Goal: Task Accomplishment & Management: Complete application form

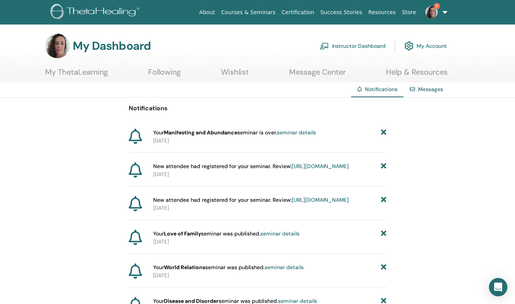
click at [300, 134] on link "seminar details" at bounding box center [296, 132] width 39 height 7
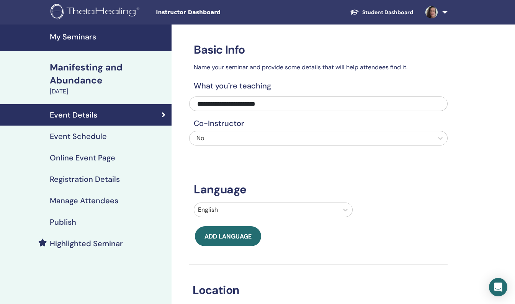
click at [85, 204] on h4 "Manage Attendees" at bounding box center [84, 200] width 69 height 9
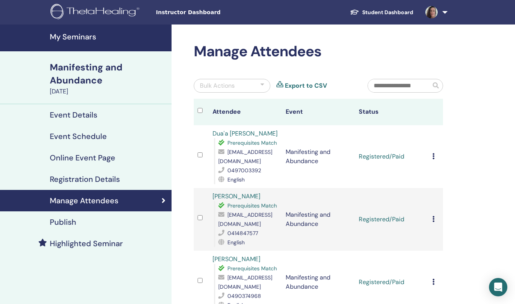
click at [434, 157] on icon at bounding box center [434, 156] width 2 height 6
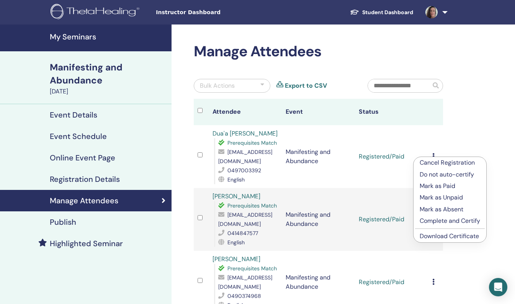
click at [430, 221] on p "Complete and Certify" at bounding box center [450, 221] width 61 height 9
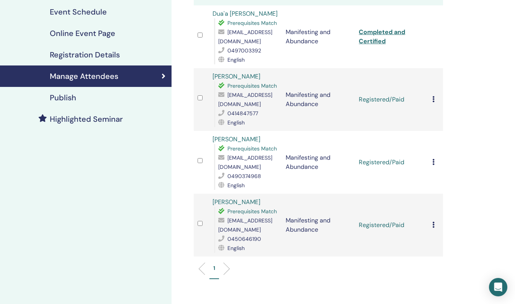
scroll to position [158, 0]
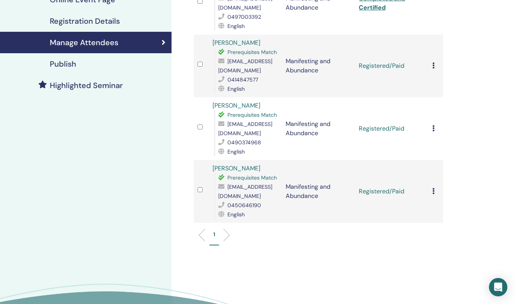
click at [433, 64] on icon at bounding box center [434, 65] width 2 height 6
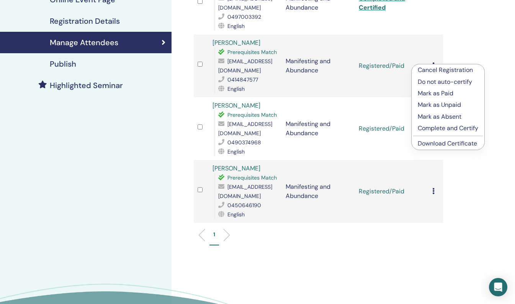
click at [425, 128] on p "Complete and Certify" at bounding box center [448, 128] width 61 height 9
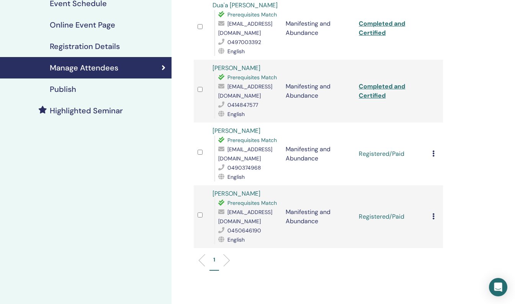
scroll to position [139, 0]
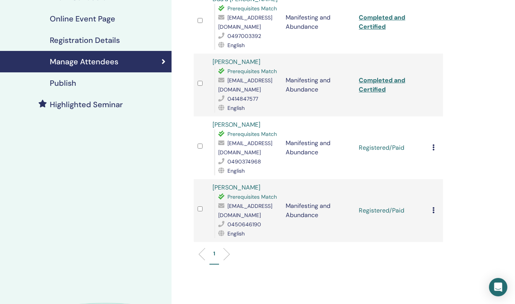
click at [433, 147] on icon at bounding box center [434, 147] width 2 height 6
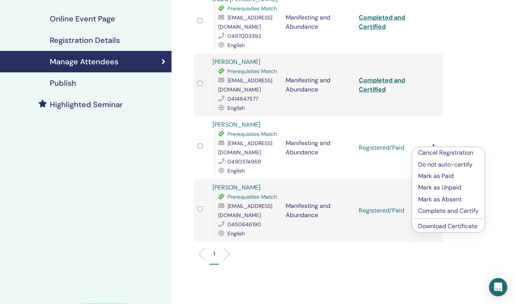
click at [434, 210] on p "Complete and Certify" at bounding box center [448, 211] width 61 height 9
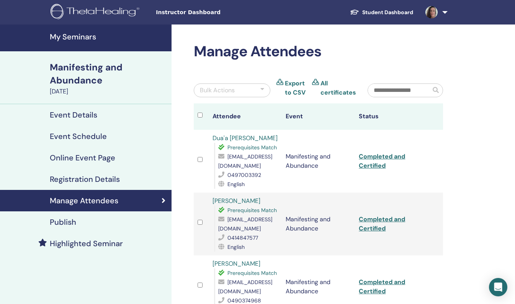
drag, startPoint x: 518, startPoint y: 68, endPoint x: 477, endPoint y: 230, distance: 167.6
click at [477, 230] on div "Manage Attendees Bulk Actions Export to CSV All certificates Attendee Event Sta…" at bounding box center [344, 272] width 344 height 494
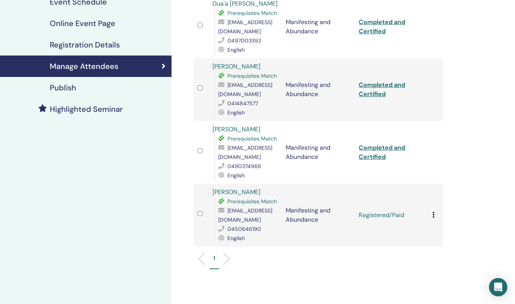
scroll to position [137, 0]
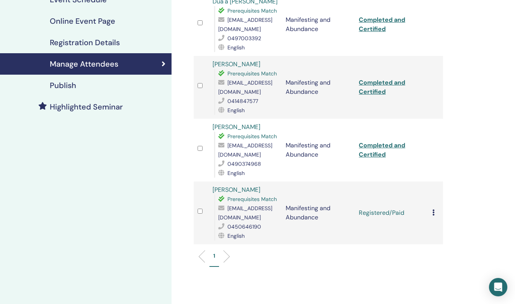
click at [433, 215] on icon at bounding box center [434, 213] width 2 height 6
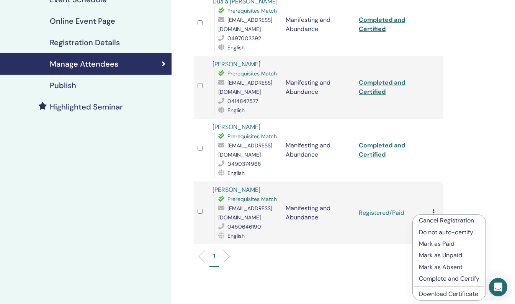
click at [432, 280] on p "Complete and Certify" at bounding box center [449, 278] width 61 height 9
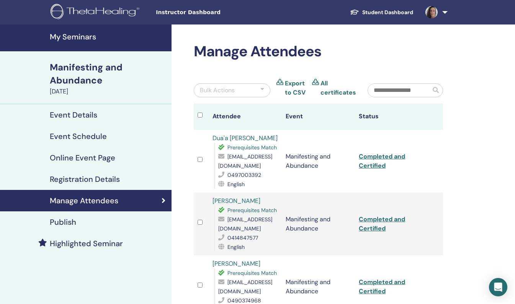
click at [91, 34] on h4 "My Seminars" at bounding box center [108, 36] width 117 height 9
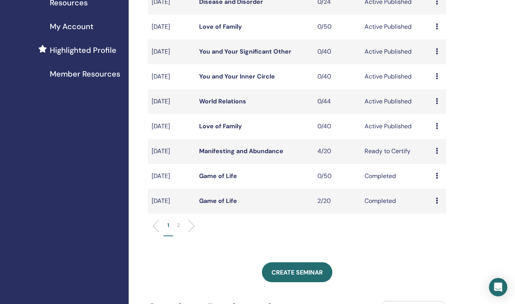
scroll to position [177, 0]
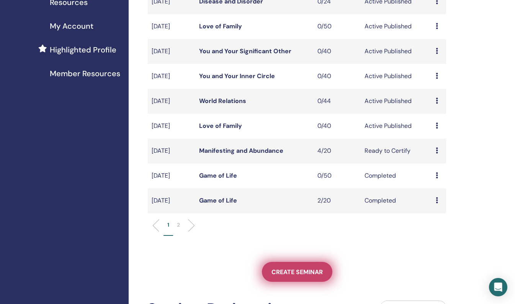
click at [281, 271] on span "Create seminar" at bounding box center [297, 272] width 51 height 8
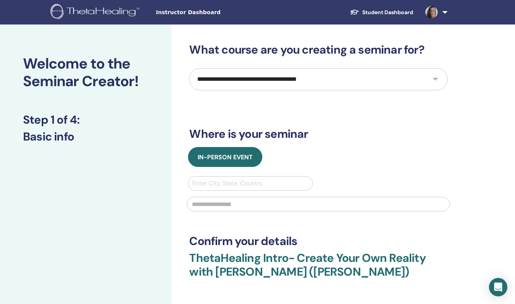
click at [326, 77] on select "**********" at bounding box center [318, 79] width 259 height 22
select select "**"
click at [316, 74] on select "**********" at bounding box center [318, 79] width 259 height 22
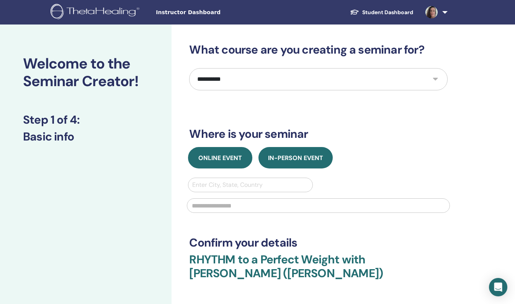
click at [238, 148] on button "Online Event" at bounding box center [220, 157] width 64 height 21
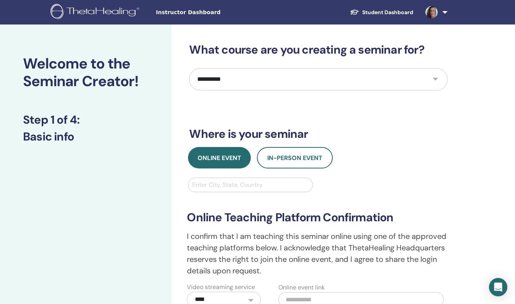
click at [228, 185] on div at bounding box center [250, 185] width 116 height 11
type input "*****"
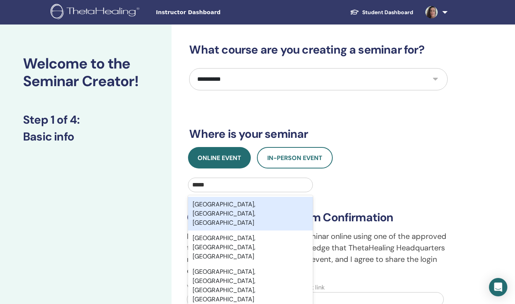
click at [242, 205] on div "Brisbane, Queensland, AUS" at bounding box center [250, 214] width 125 height 34
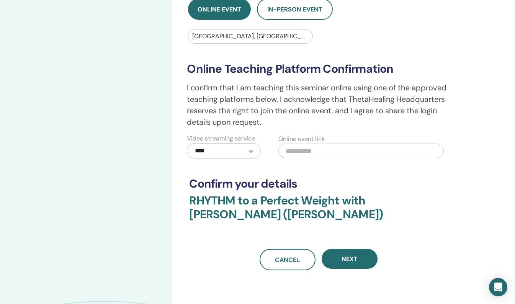
scroll to position [153, 0]
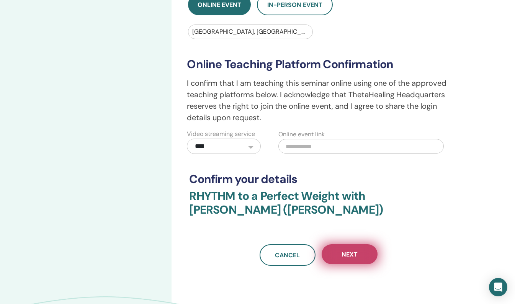
click at [356, 259] on button "Next" at bounding box center [350, 254] width 56 height 20
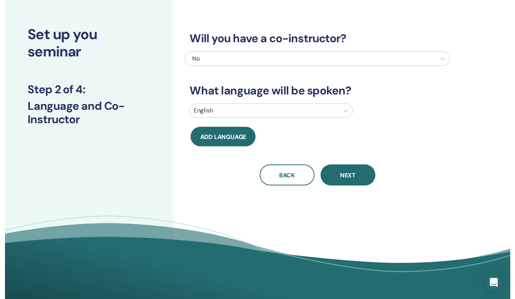
scroll to position [0, 0]
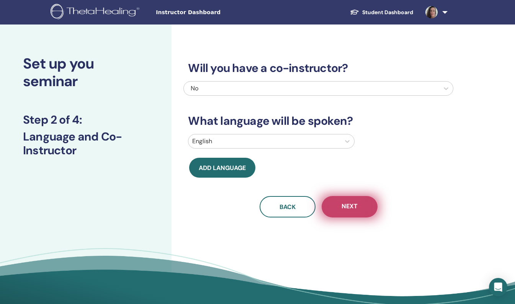
click at [356, 208] on span "Next" at bounding box center [350, 207] width 16 height 10
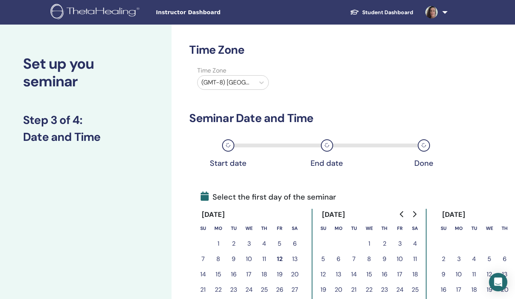
click at [225, 91] on div "(GMT-8) US/Alaska" at bounding box center [233, 84] width 81 height 18
click at [229, 82] on div at bounding box center [226, 82] width 49 height 11
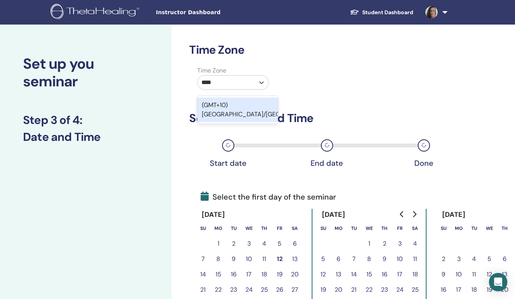
type input "*****"
click at [262, 105] on div "(GMT+10) [GEOGRAPHIC_DATA]/[GEOGRAPHIC_DATA]" at bounding box center [237, 109] width 81 height 25
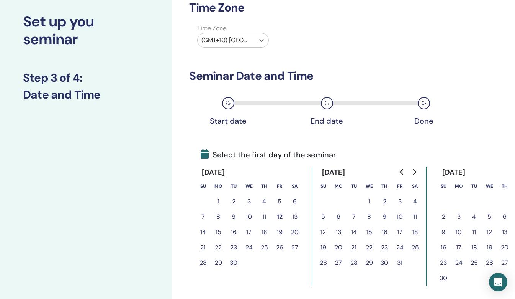
scroll to position [44, 0]
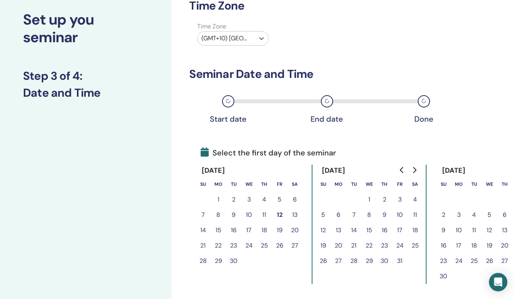
click at [235, 247] on button "23" at bounding box center [233, 245] width 15 height 15
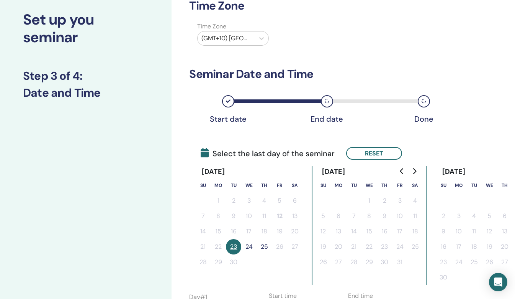
click at [235, 247] on button "23" at bounding box center [233, 246] width 15 height 15
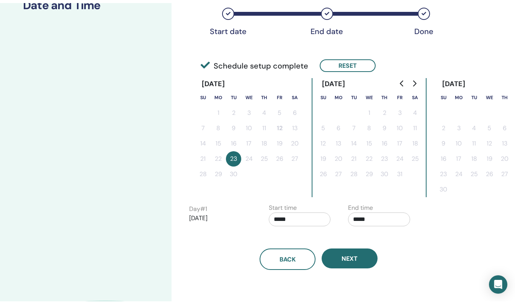
scroll to position [138, 0]
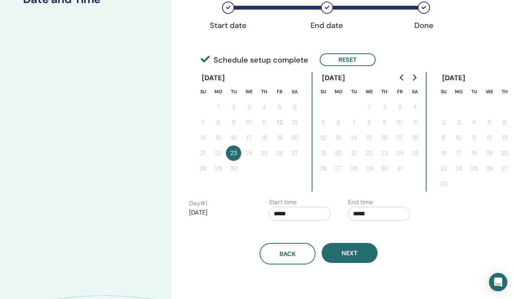
click at [290, 214] on input "*****" at bounding box center [300, 214] width 62 height 14
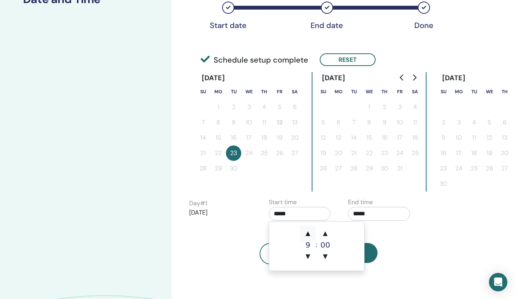
click at [305, 231] on span "▲" at bounding box center [307, 232] width 15 height 15
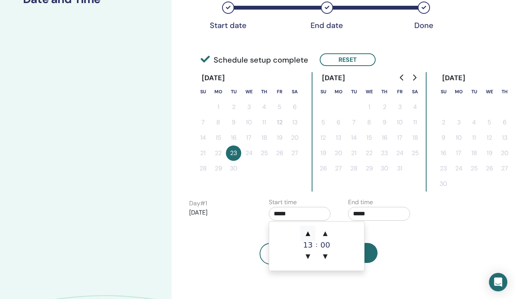
type input "*****"
click at [305, 231] on span "▲" at bounding box center [307, 232] width 15 height 15
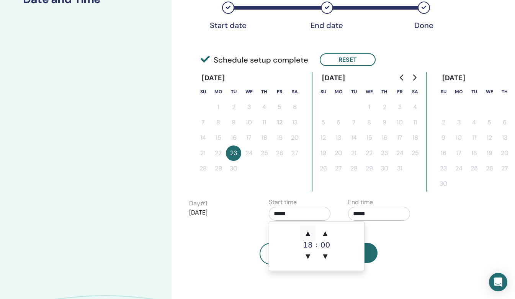
click at [305, 231] on span "▲" at bounding box center [307, 232] width 15 height 15
click at [376, 214] on input "*****" at bounding box center [379, 214] width 62 height 14
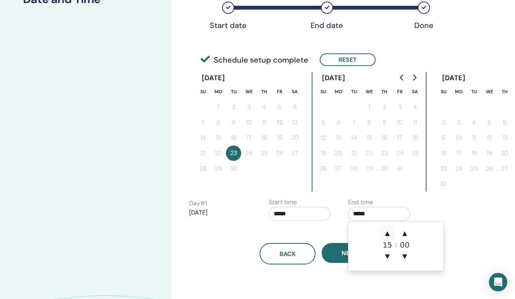
click at [389, 232] on span "▲" at bounding box center [387, 232] width 15 height 15
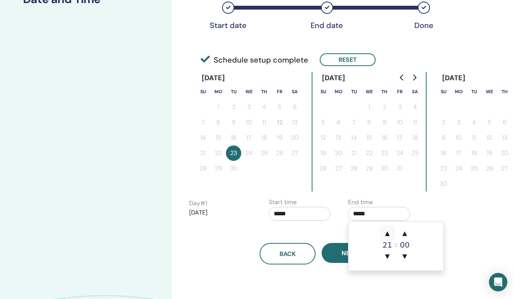
click at [389, 232] on span "▲" at bounding box center [387, 232] width 15 height 15
click at [390, 253] on span "▼" at bounding box center [387, 255] width 15 height 15
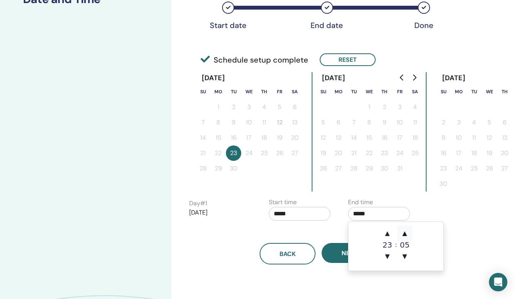
click at [403, 236] on span "▲" at bounding box center [404, 232] width 15 height 15
click at [406, 255] on span "▼" at bounding box center [404, 255] width 15 height 15
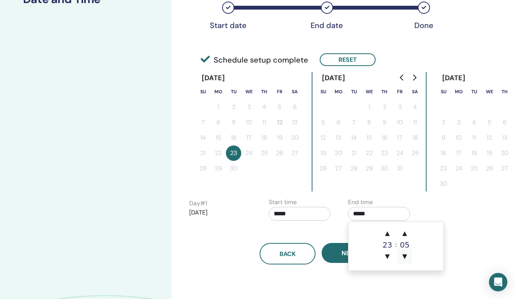
click at [406, 255] on span "▼" at bounding box center [404, 255] width 15 height 15
click at [390, 238] on span "▲" at bounding box center [387, 232] width 15 height 15
type input "*****"
click at [390, 237] on span "▲" at bounding box center [387, 232] width 15 height 15
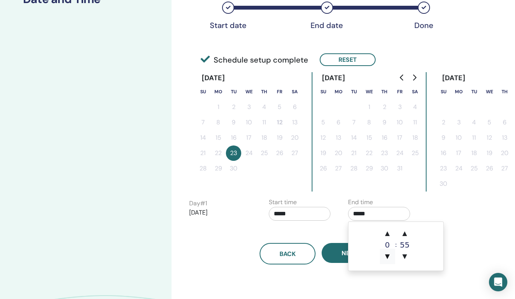
click at [391, 254] on span "▼" at bounding box center [387, 255] width 15 height 15
click at [310, 292] on div "Time Zone Time Zone (GMT+10) Australia/Brisbane Seminar Date and Time Start dat…" at bounding box center [344, 129] width 344 height 484
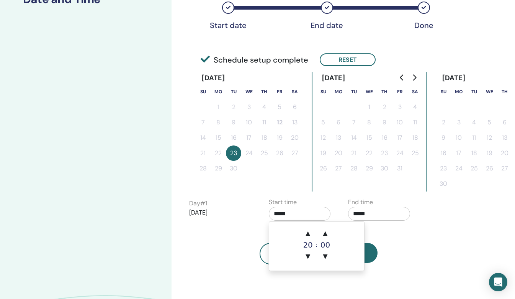
click at [308, 220] on input "*****" at bounding box center [300, 214] width 62 height 14
click at [308, 254] on span "▼" at bounding box center [307, 255] width 15 height 15
click at [310, 231] on span "▲" at bounding box center [307, 232] width 15 height 15
type input "*****"
click at [380, 237] on div "Back Next" at bounding box center [319, 244] width 270 height 40
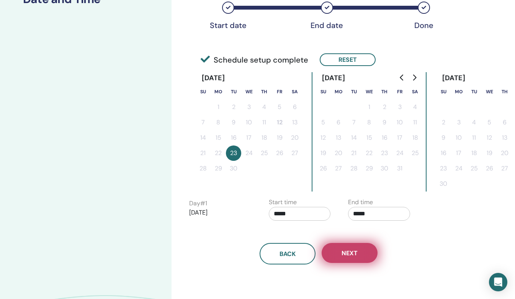
click at [368, 250] on button "Next" at bounding box center [350, 253] width 56 height 20
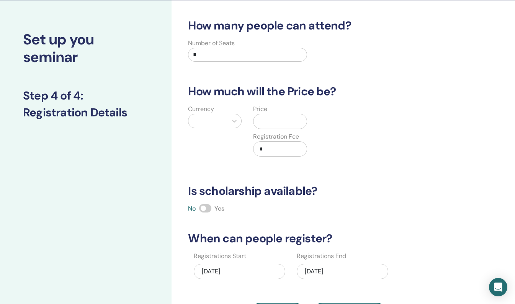
scroll to position [0, 0]
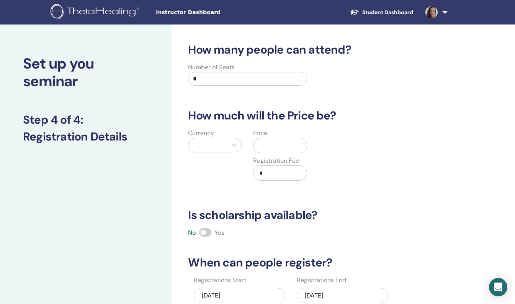
click at [268, 81] on input "*" at bounding box center [247, 79] width 119 height 14
type input "**"
click at [221, 145] on div at bounding box center [207, 145] width 31 height 11
type input "***"
click at [230, 172] on div "Australian Dollar (AUD)" at bounding box center [215, 169] width 54 height 25
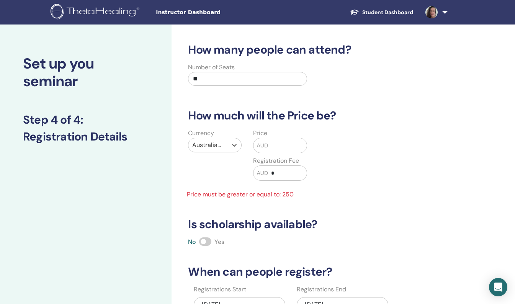
click at [276, 143] on input "text" at bounding box center [287, 145] width 39 height 15
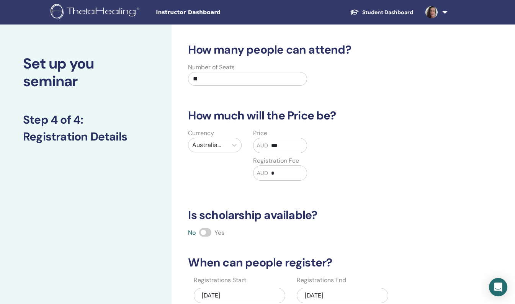
type input "***"
click at [206, 231] on span at bounding box center [205, 232] width 12 height 8
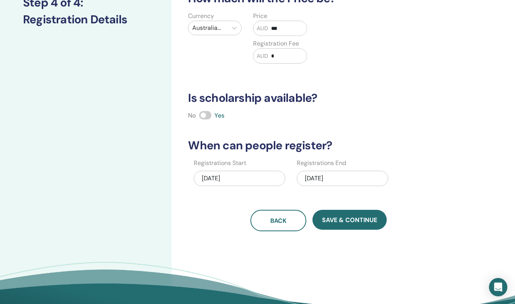
scroll to position [118, 0]
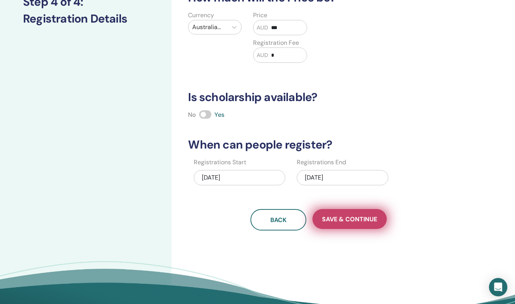
click at [353, 222] on span "Save & Continue" at bounding box center [349, 219] width 55 height 8
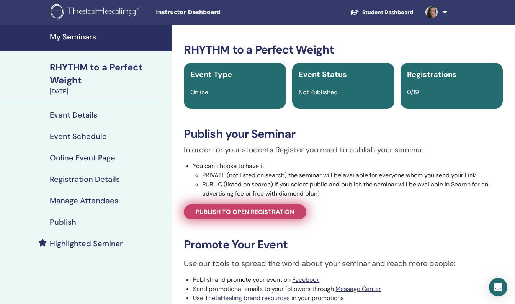
click at [220, 215] on span "Publish to open registration" at bounding box center [245, 212] width 99 height 8
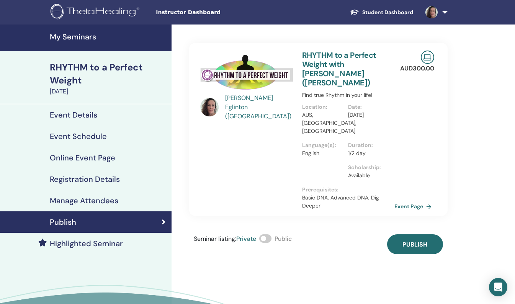
click at [268, 235] on span at bounding box center [265, 239] width 12 height 8
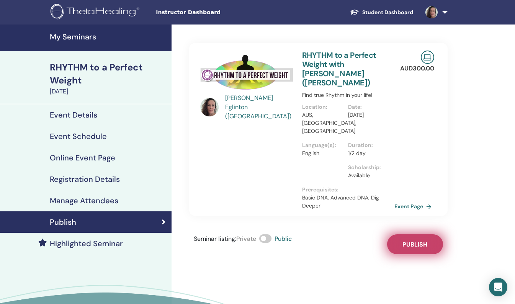
click at [403, 241] on span "Publish" at bounding box center [415, 245] width 25 height 8
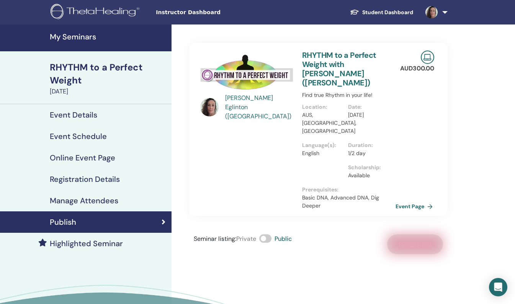
click at [416, 201] on link "Event Page" at bounding box center [416, 206] width 40 height 11
click at [404, 201] on link "Event Page" at bounding box center [416, 206] width 40 height 11
click at [408, 201] on link "Event Page" at bounding box center [416, 206] width 40 height 11
click at [352, 73] on link "RHYTHM to a Perfect Weight with [PERSON_NAME] ([PERSON_NAME])" at bounding box center [339, 69] width 74 height 38
click at [410, 201] on link "Event Page" at bounding box center [416, 206] width 40 height 11
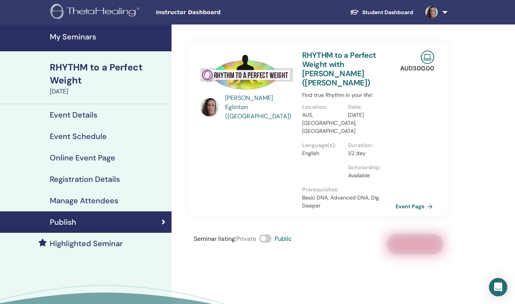
click at [410, 201] on link "Event Page" at bounding box center [416, 206] width 40 height 11
click at [77, 114] on h4 "Event Details" at bounding box center [74, 114] width 48 height 9
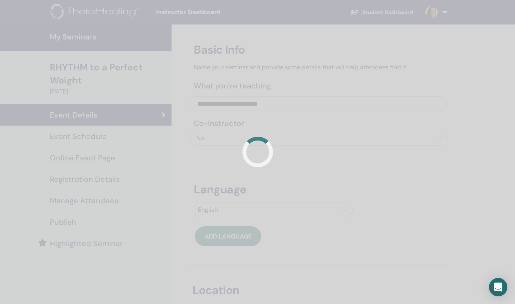
click at [80, 136] on div at bounding box center [257, 152] width 515 height 304
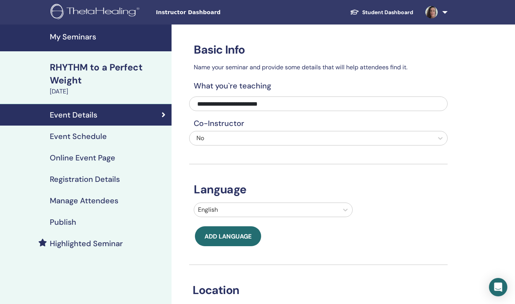
click at [80, 136] on h4 "Event Schedule" at bounding box center [78, 136] width 57 height 9
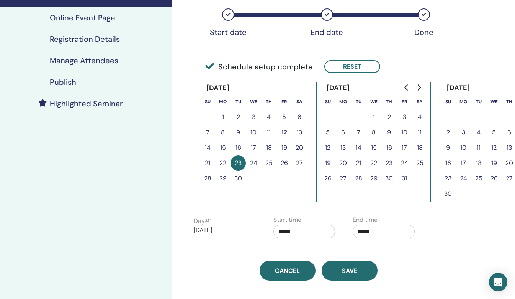
scroll to position [144, 0]
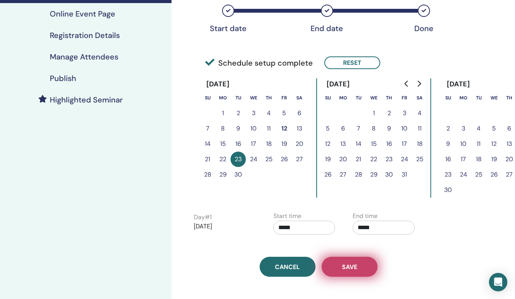
click at [344, 268] on span "Save" at bounding box center [349, 266] width 15 height 8
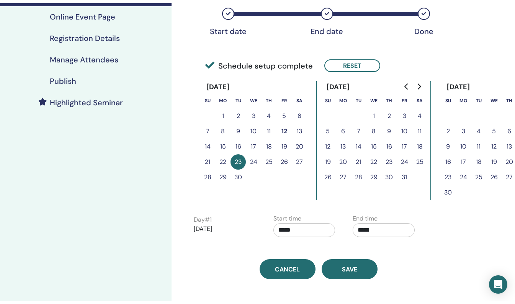
scroll to position [144, 0]
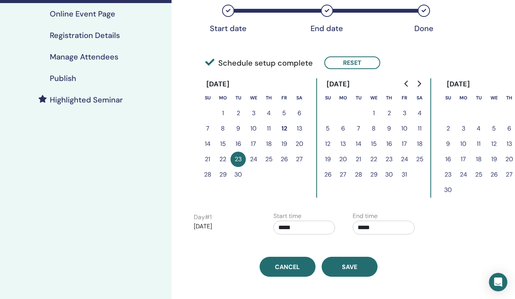
click at [63, 77] on h4 "Publish" at bounding box center [63, 78] width 26 height 9
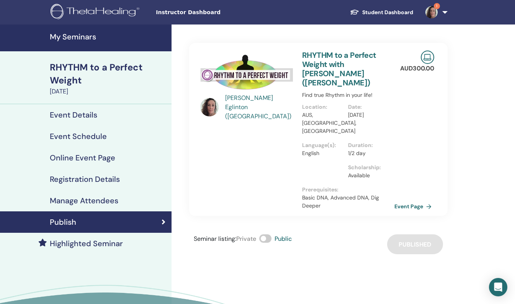
click at [433, 15] on img at bounding box center [432, 12] width 12 height 12
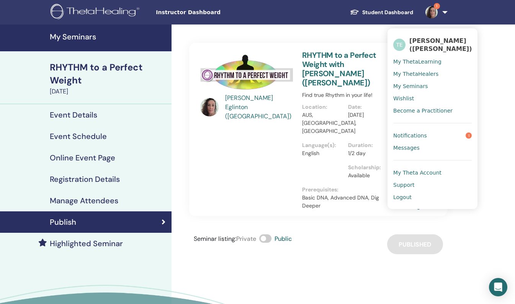
click at [409, 135] on span "Notifications" at bounding box center [411, 135] width 34 height 7
